Goal: Information Seeking & Learning: Learn about a topic

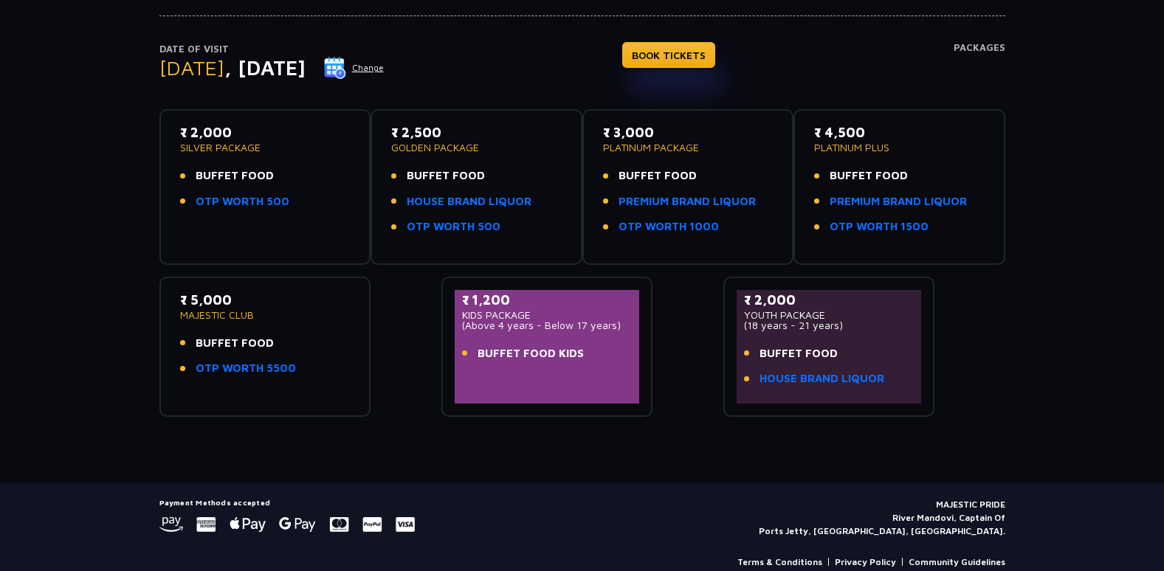
scroll to position [148, 0]
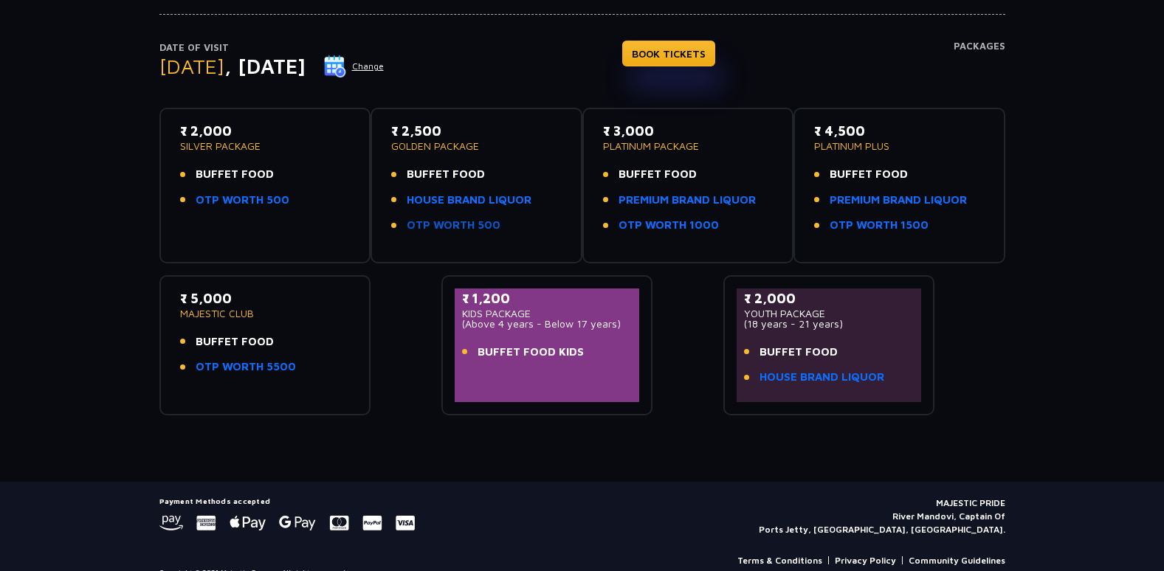
click at [438, 224] on link "OTP WORTH 500" at bounding box center [454, 225] width 94 height 17
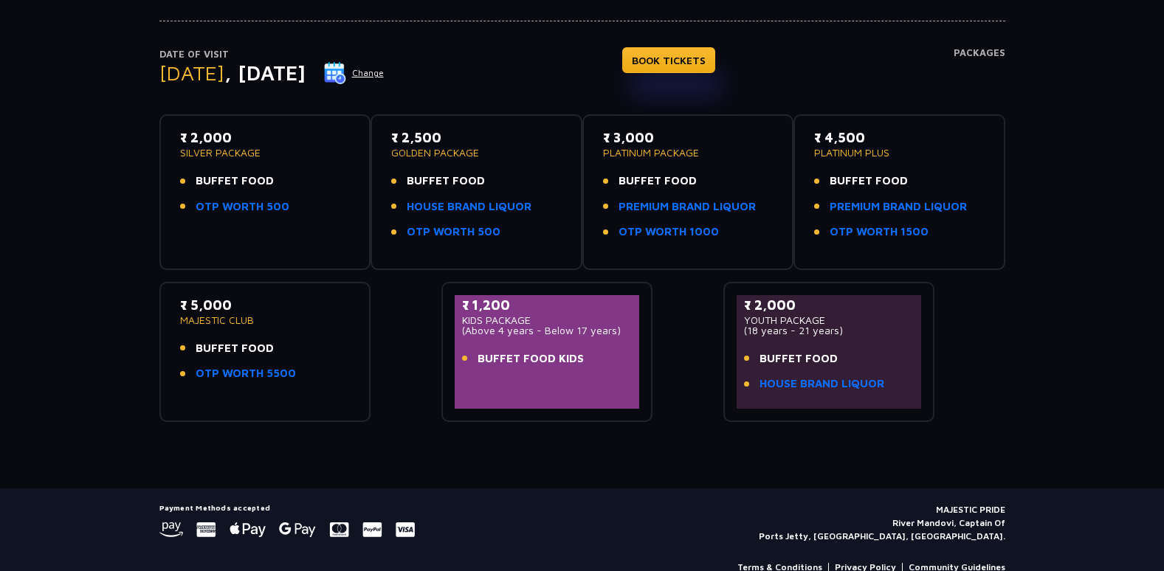
scroll to position [170, 0]
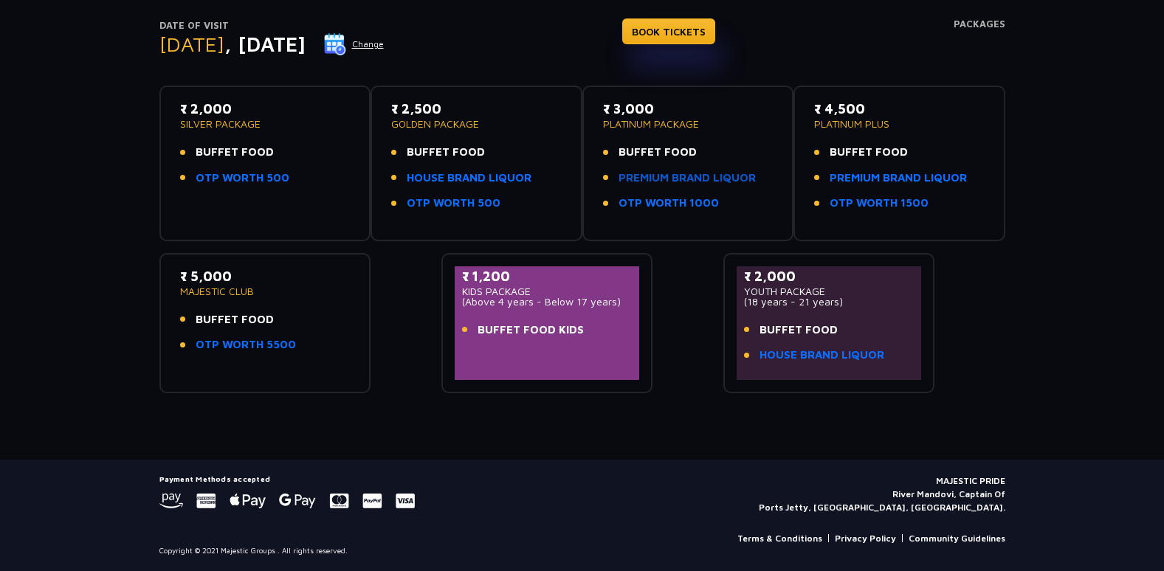
click at [699, 173] on link "PREMIUM BRAND LIQUOR" at bounding box center [686, 178] width 137 height 17
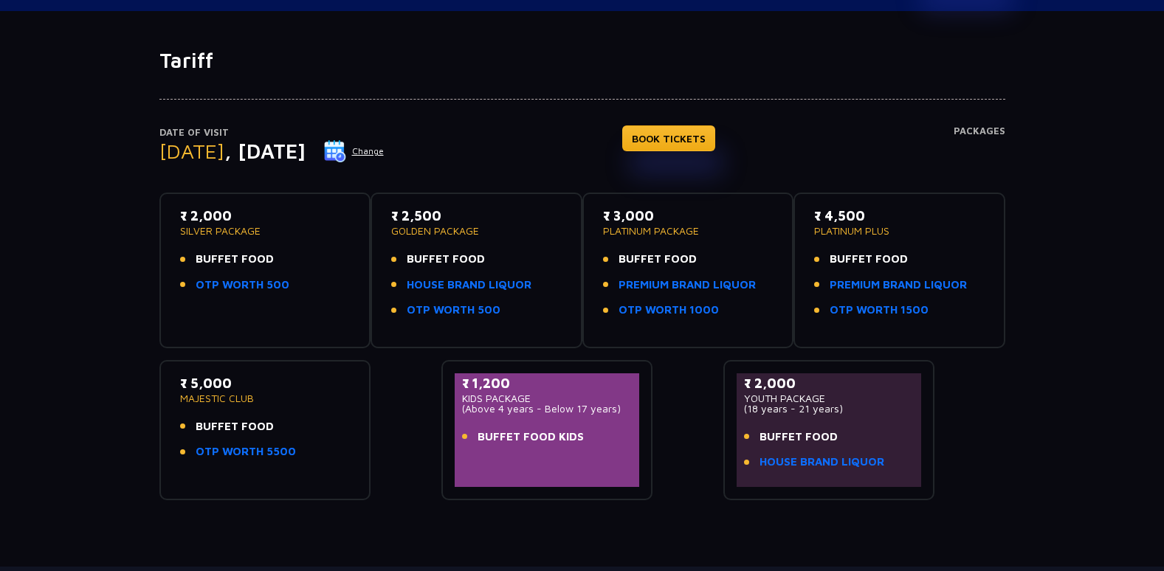
scroll to position [148, 0]
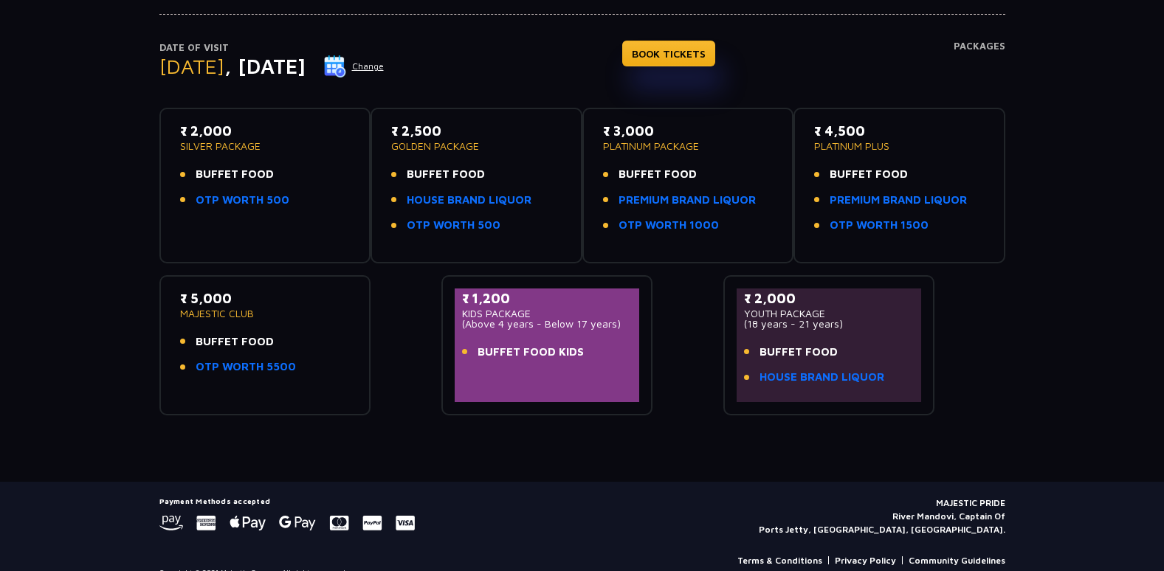
click at [455, 162] on div "₹ 2,500 GOLDEN PACKAGE BUFFET FOOD HOUSE BRAND LIQUOR OTP WORTH 500" at bounding box center [476, 182] width 170 height 122
click at [464, 174] on span "BUFFET FOOD" at bounding box center [446, 174] width 78 height 17
click at [872, 202] on link "PREMIUM BRAND LIQUOR" at bounding box center [898, 200] width 137 height 17
